Goal: Task Accomplishment & Management: Manage account settings

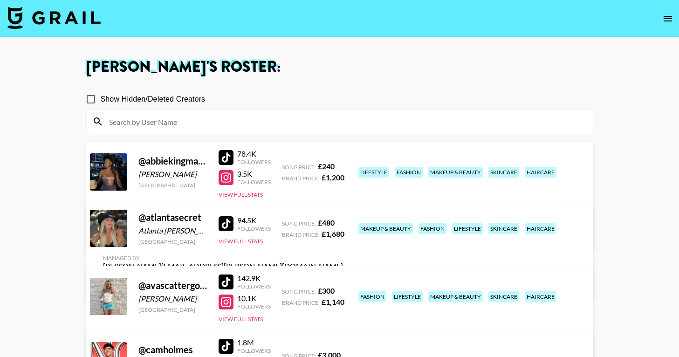
click at [58, 15] on img at bounding box center [53, 18] width 93 height 22
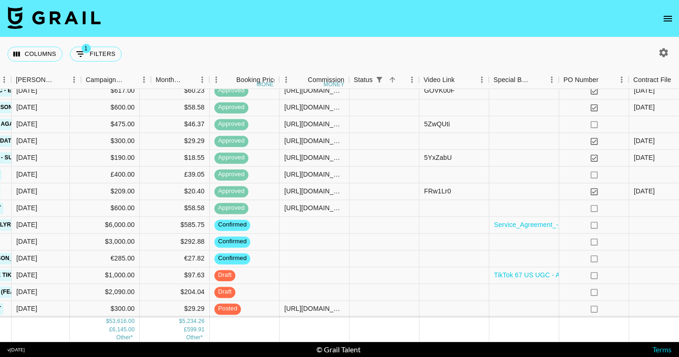
scroll to position [886, 636]
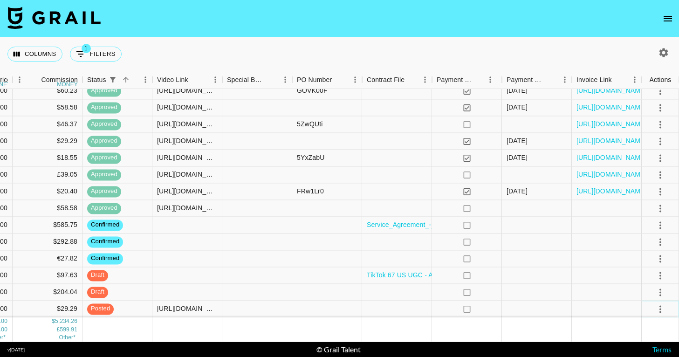
click at [657, 309] on icon "select merge strategy" at bounding box center [660, 309] width 11 height 11
click at [644, 288] on div "Approve" at bounding box center [640, 289] width 28 height 11
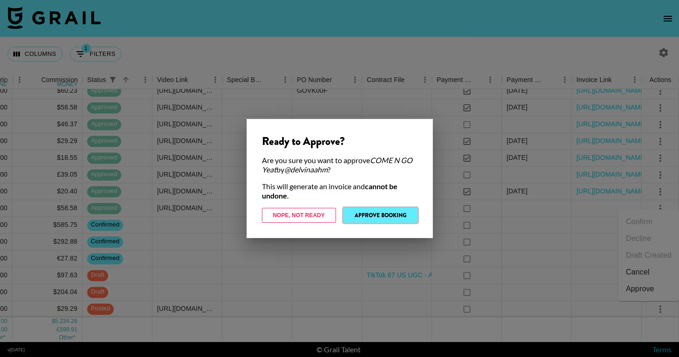
click at [377, 215] on button "Approve Booking" at bounding box center [381, 215] width 74 height 15
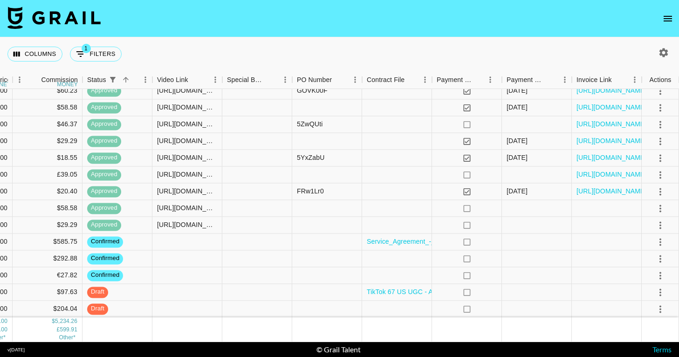
click at [363, 33] on nav at bounding box center [339, 18] width 679 height 37
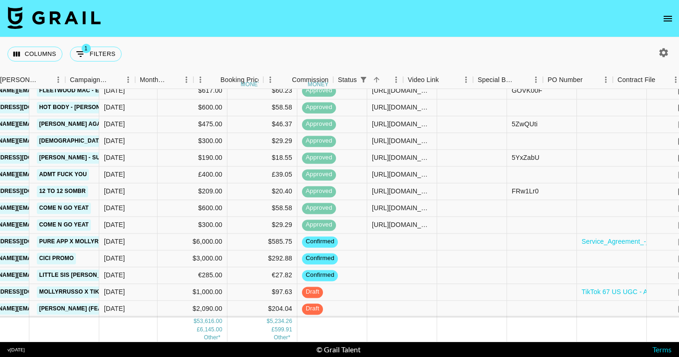
scroll to position [886, 424]
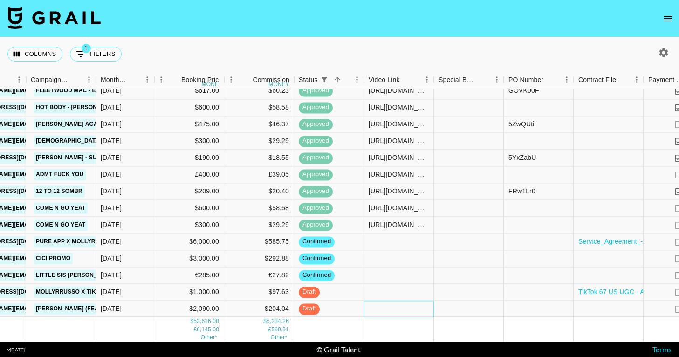
click at [393, 310] on div at bounding box center [399, 309] width 70 height 17
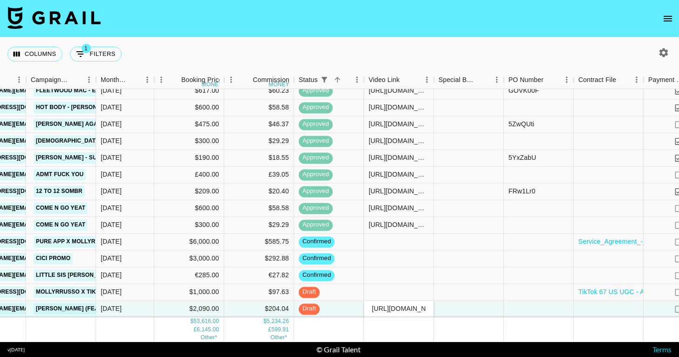
scroll to position [0, 82]
type input "[URL][DOMAIN_NAME]"
click at [455, 330] on div at bounding box center [469, 330] width 70 height 24
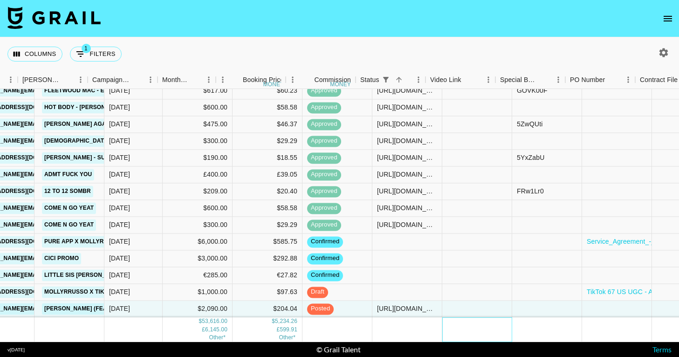
scroll to position [886, 636]
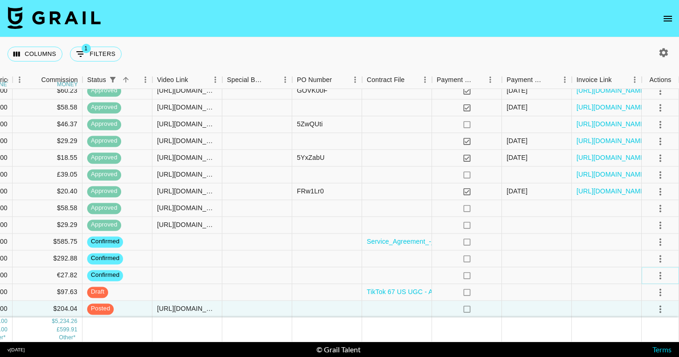
click at [660, 276] on icon "select merge strategy" at bounding box center [661, 275] width 2 height 7
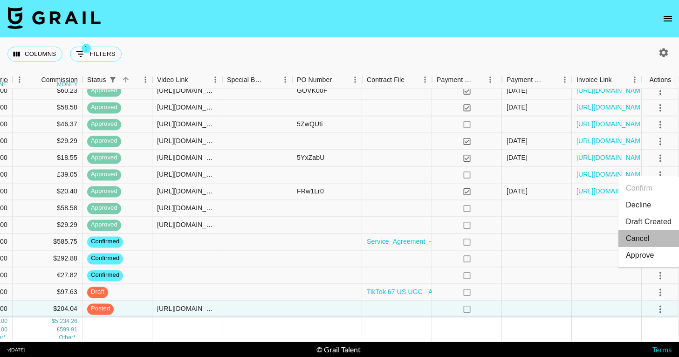
click at [641, 238] on li "Cancel" at bounding box center [649, 238] width 61 height 17
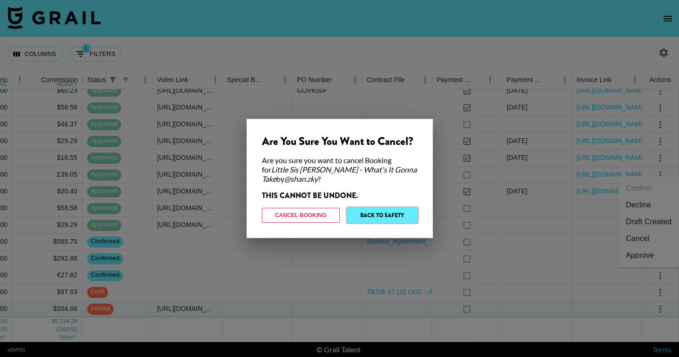
click at [386, 214] on button "Back to Safety" at bounding box center [382, 215] width 70 height 15
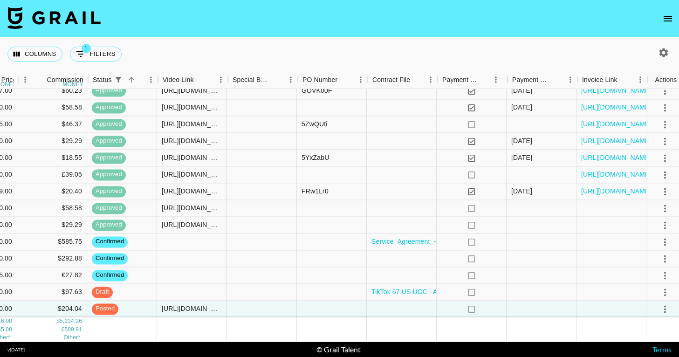
scroll to position [886, 630]
click at [667, 277] on icon "select merge strategy" at bounding box center [666, 275] width 11 height 11
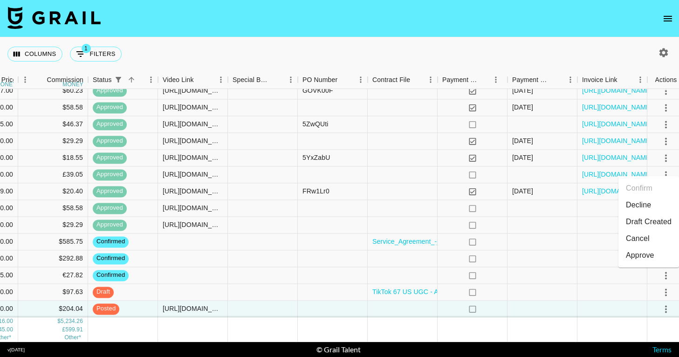
click at [640, 204] on li "Decline" at bounding box center [649, 205] width 61 height 17
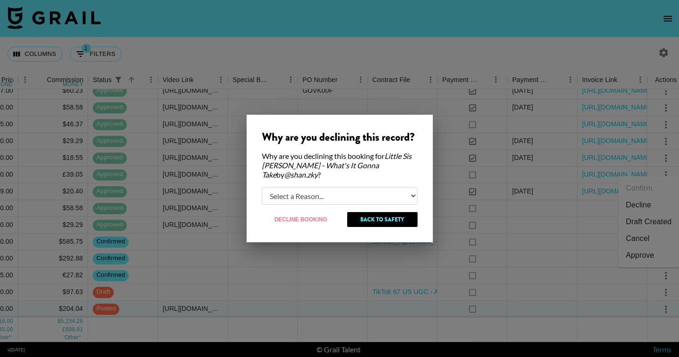
click at [353, 187] on select "Select a Reason... Relogging this deal due to a data issue The [PERSON_NAME] ca…" at bounding box center [340, 196] width 156 height 18
select select "booker_cancel"
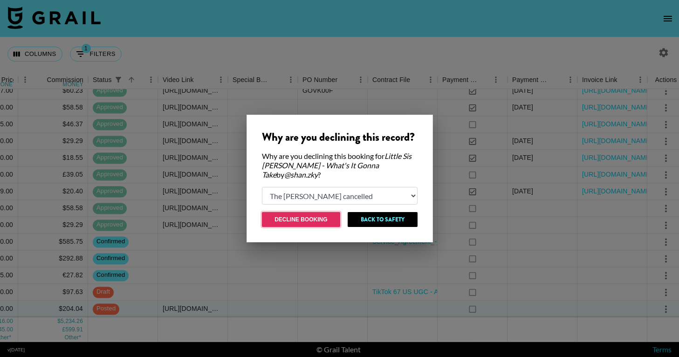
click at [307, 215] on button "Decline Booking" at bounding box center [301, 219] width 79 height 15
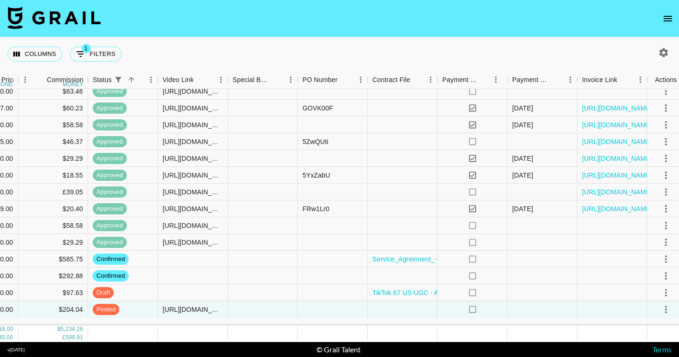
scroll to position [853, 630]
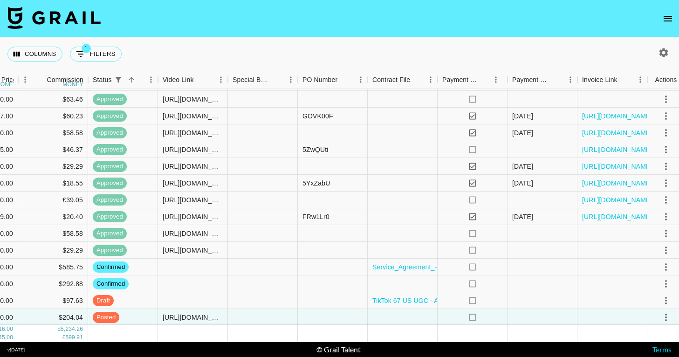
click at [335, 56] on div "Columns 1 Filters + Booking" at bounding box center [339, 54] width 679 height 34
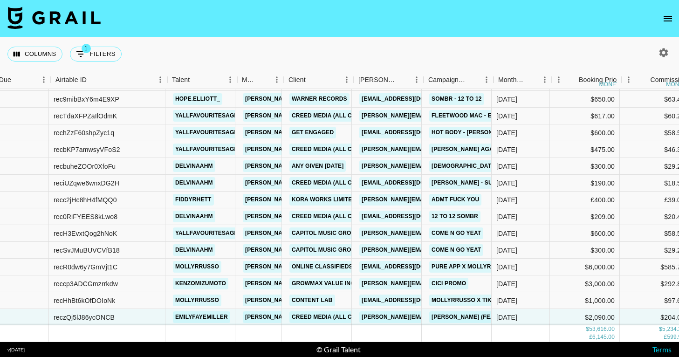
scroll to position [853, 0]
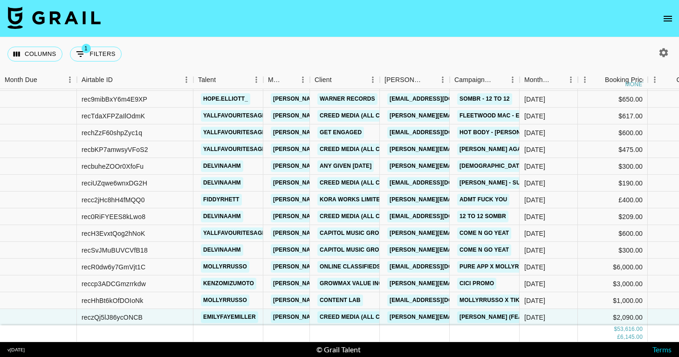
click at [281, 41] on div "Columns 1 Filters + Booking" at bounding box center [339, 54] width 679 height 34
